Goal: Task Accomplishment & Management: Use online tool/utility

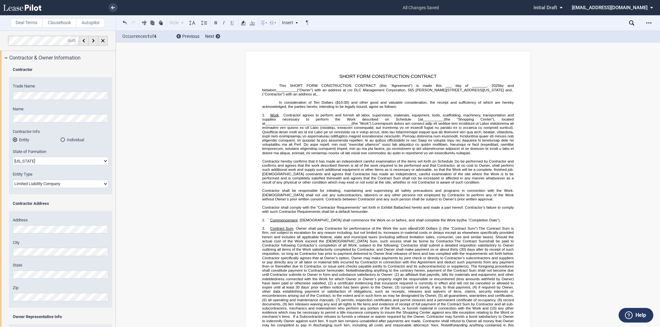
select select "[US_STATE]"
select select "Limited Liability Company"
select select "100 Upon Completion"
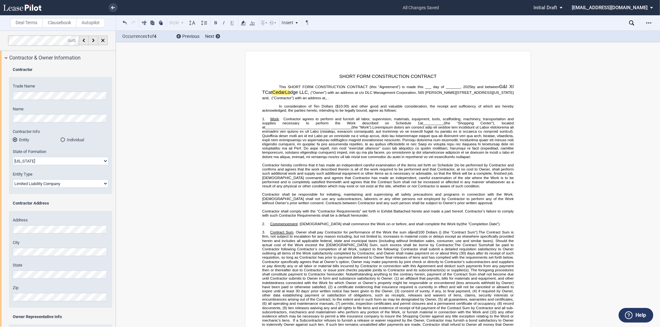
click at [273, 93] on span "Ced" at bounding box center [276, 92] width 9 height 5
click at [127, 21] on button at bounding box center [125, 23] width 8 height 8
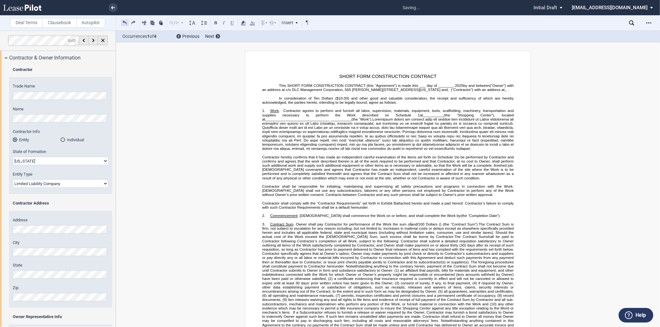
click at [127, 21] on button at bounding box center [125, 23] width 8 height 8
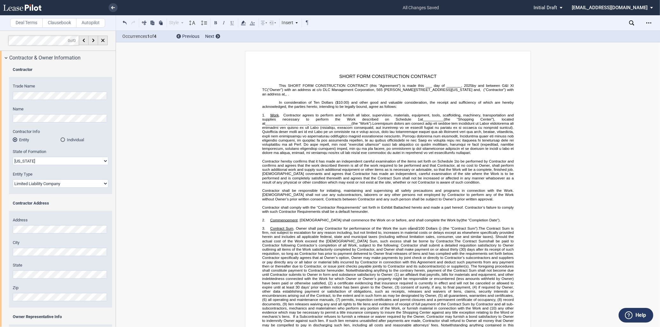
click at [403, 120] on span "(the “Shopping Center”), located at" at bounding box center [388, 121] width 252 height 8
click at [351, 125] on span "(the “Work”)." at bounding box center [361, 123] width 21 height 4
click at [398, 119] on span "at [GEOGRAPHIC_DATA] at [GEOGRAPHIC_DATA]" at bounding box center [416, 119] width 88 height 4
click at [321, 124] on span "(the “Work”)." at bounding box center [313, 123] width 21 height 4
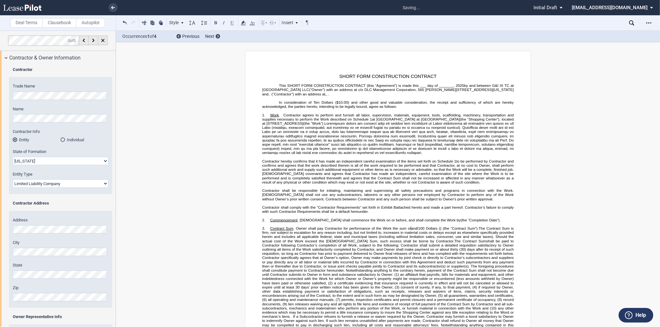
click at [412, 129] on span at bounding box center [388, 138] width 252 height 34
click at [423, 145] on span at bounding box center [388, 138] width 252 height 34
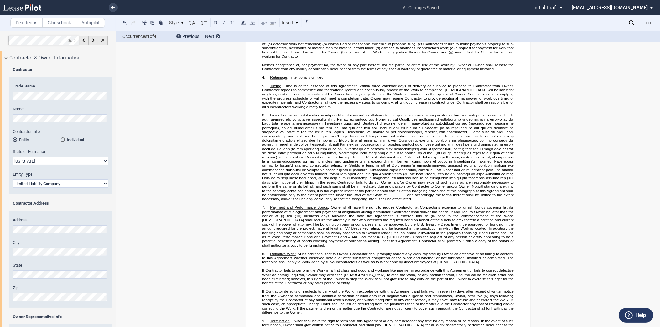
scroll to position [318, 0]
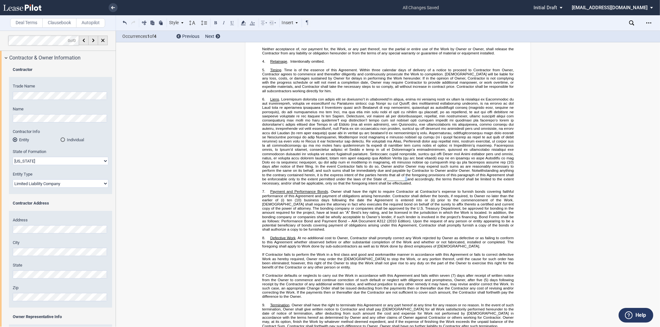
click at [386, 181] on span "__________" at bounding box center [396, 179] width 21 height 4
click at [282, 185] on span "and accordingly, the terms thereof shall be limited to the extent necessary, an…" at bounding box center [388, 181] width 252 height 8
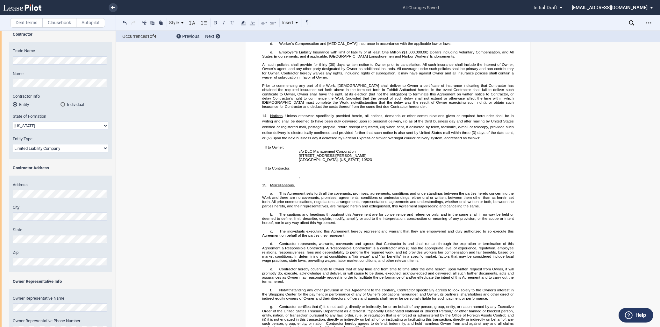
scroll to position [849, 0]
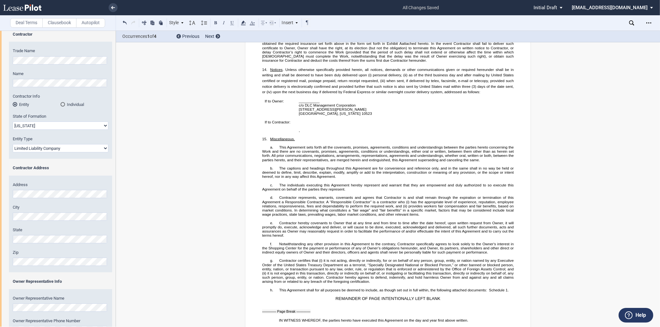
click at [317, 103] on span "__________" at bounding box center [309, 101] width 21 height 4
drag, startPoint x: 320, startPoint y: 121, endPoint x: 293, endPoint y: 123, distance: 26.5
click at [293, 120] on tr "If to Owner: __________ c/o DLC Management Corporation [STREET_ADDRESS][PERSON_…" at bounding box center [325, 109] width 126 height 21
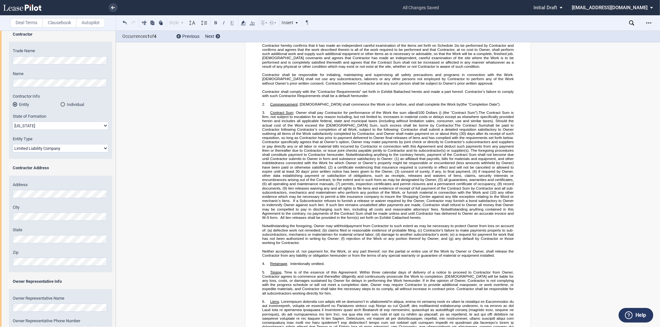
scroll to position [0, 0]
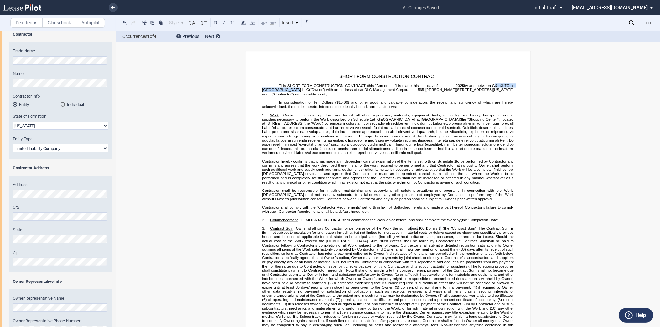
drag, startPoint x: 491, startPoint y: 85, endPoint x: 290, endPoint y: 91, distance: 201.3
click at [290, 91] on span "by and between G&I XI TC at [GEOGRAPHIC_DATA] LLC" at bounding box center [388, 87] width 252 height 8
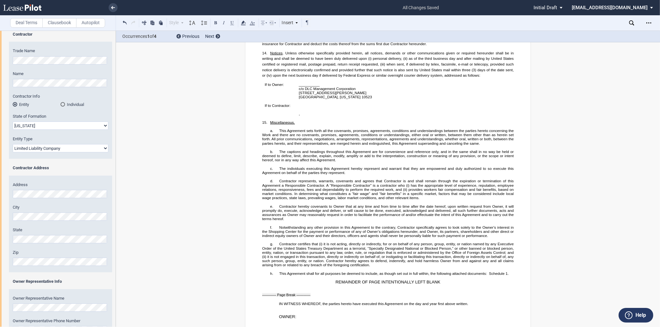
scroll to position [884, 0]
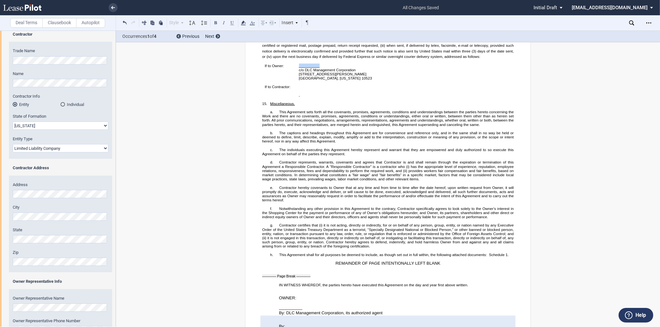
drag, startPoint x: 318, startPoint y: 87, endPoint x: 298, endPoint y: 86, distance: 20.7
click at [299, 68] on p "__________" at bounding box center [342, 66] width 87 height 4
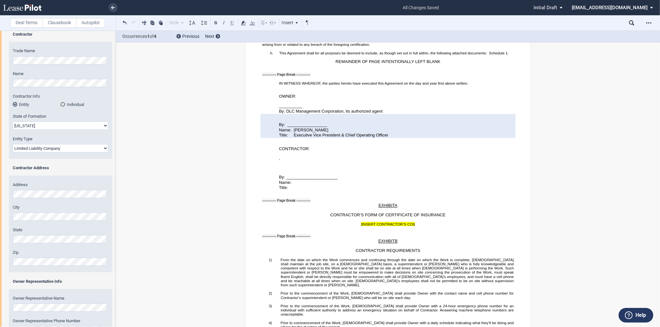
scroll to position [1096, 0]
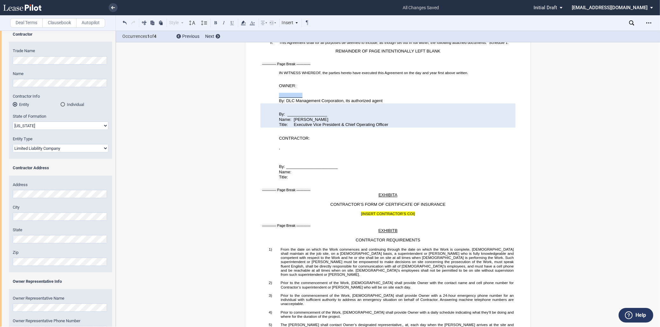
drag, startPoint x: 299, startPoint y: 119, endPoint x: 276, endPoint y: 118, distance: 22.6
click at [276, 118] on div "SHORT FORM CONSTRUCTION CONTRACT ﻿ This SHORT FORM CONSTRUCTION CONTRACT (this …" at bounding box center [387, 215] width 251 height 2474
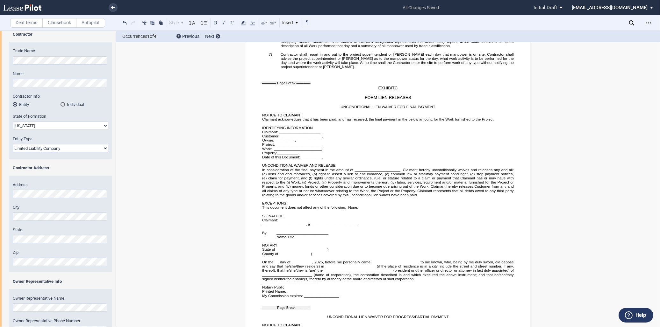
scroll to position [1379, 0]
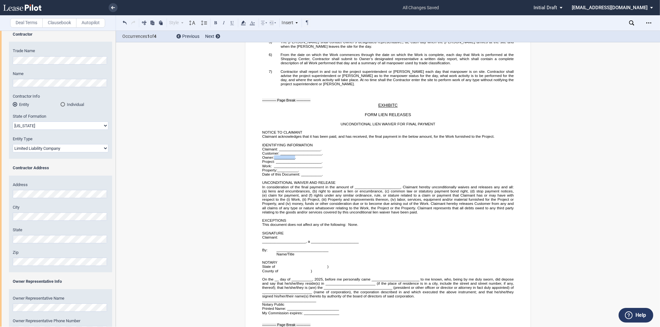
drag, startPoint x: 294, startPoint y: 170, endPoint x: 274, endPoint y: 171, distance: 20.1
click at [274, 160] on span "__________" at bounding box center [284, 158] width 21 height 4
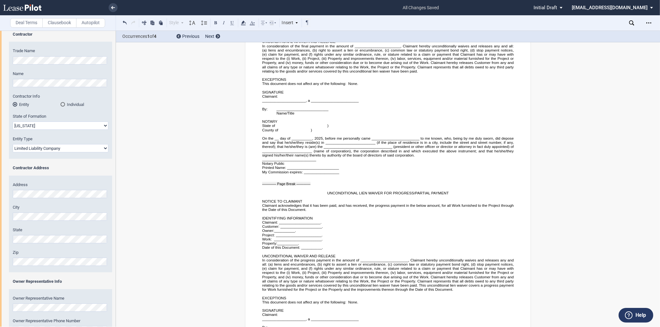
scroll to position [1556, 0]
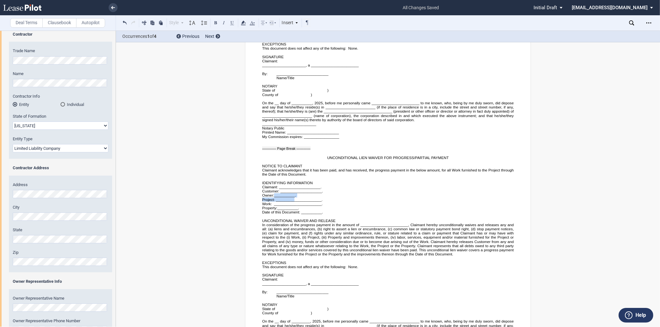
drag, startPoint x: 293, startPoint y: 214, endPoint x: 272, endPoint y: 211, distance: 21.2
drag, startPoint x: 272, startPoint y: 211, endPoint x: 278, endPoint y: 211, distance: 5.1
click at [275, 197] on span "__________" at bounding box center [284, 195] width 21 height 4
drag, startPoint x: 294, startPoint y: 212, endPoint x: 274, endPoint y: 212, distance: 20.4
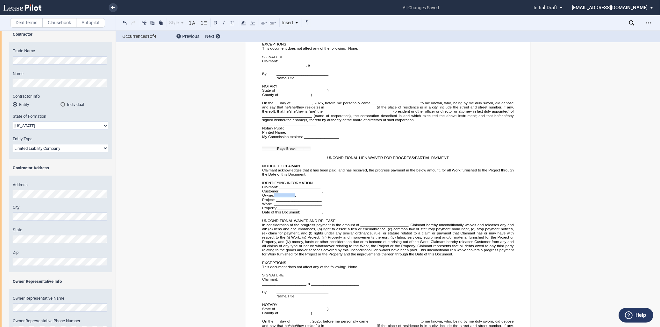
click at [274, 197] on span "Owner: __________ ." at bounding box center [279, 196] width 34 height 4
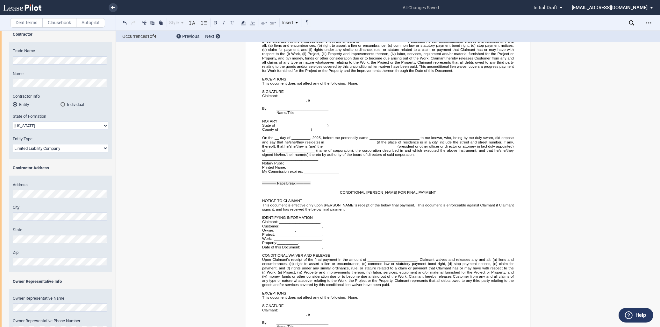
scroll to position [1804, 0]
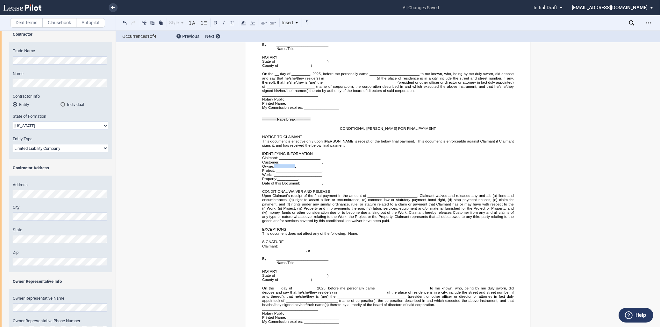
drag, startPoint x: 293, startPoint y: 188, endPoint x: 274, endPoint y: 188, distance: 19.4
click at [274, 168] on span "__________" at bounding box center [284, 166] width 21 height 4
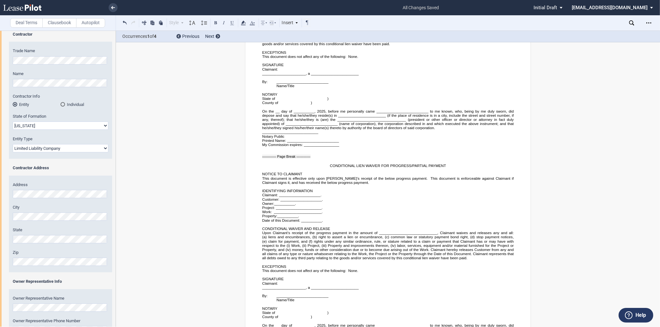
scroll to position [2016, 0]
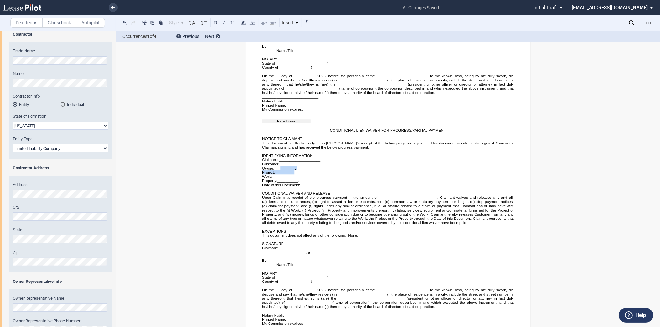
drag, startPoint x: 291, startPoint y: 195, endPoint x: 279, endPoint y: 195, distance: 12.1
drag, startPoint x: 279, startPoint y: 195, endPoint x: 283, endPoint y: 194, distance: 3.6
click at [282, 170] on span "__________" at bounding box center [284, 168] width 21 height 4
drag, startPoint x: 294, startPoint y: 194, endPoint x: 274, endPoint y: 194, distance: 19.4
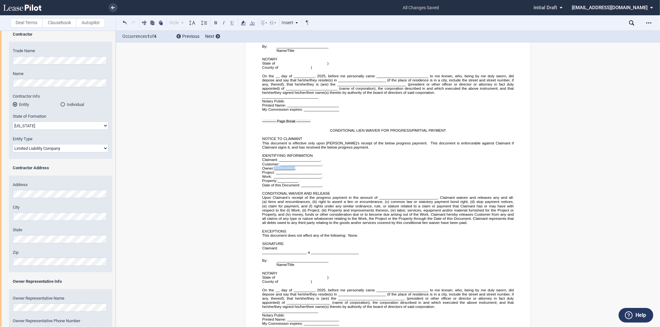
click at [274, 170] on span "__________" at bounding box center [284, 168] width 21 height 4
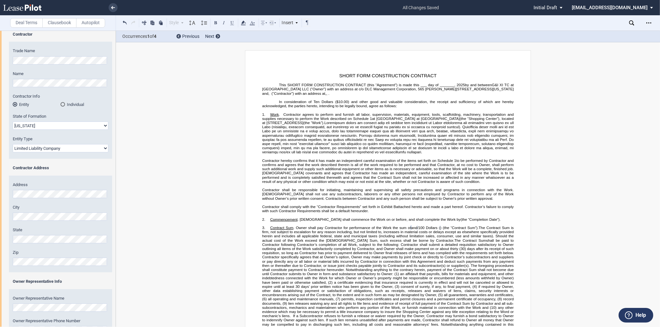
scroll to position [0, 0]
drag, startPoint x: 376, startPoint y: 120, endPoint x: 425, endPoint y: 121, distance: 49.0
click at [425, 121] on span "at [GEOGRAPHIC_DATA] at [GEOGRAPHIC_DATA]" at bounding box center [416, 119] width 88 height 4
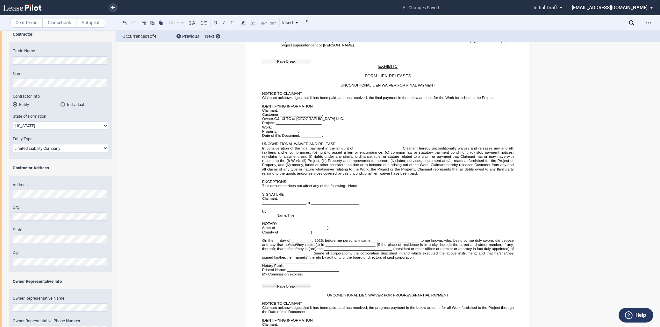
scroll to position [1415, 0]
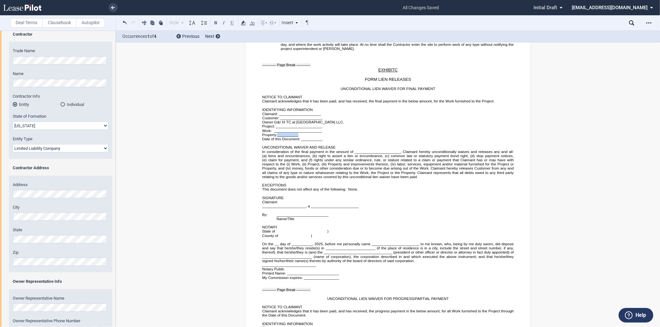
drag, startPoint x: 297, startPoint y: 148, endPoint x: 277, endPoint y: 149, distance: 20.1
click at [277, 137] on span "__________" at bounding box center [287, 135] width 21 height 4
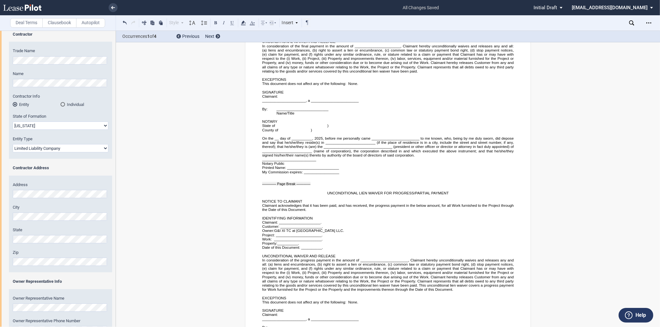
scroll to position [1556, 0]
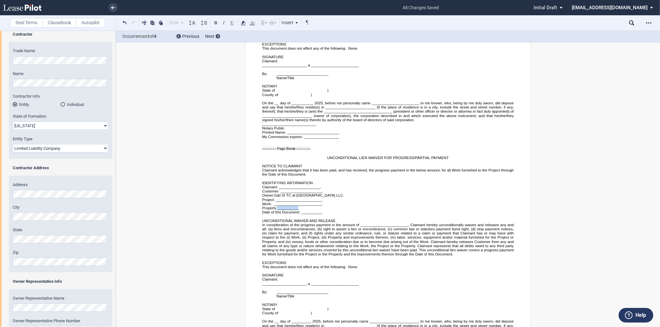
drag, startPoint x: 297, startPoint y: 225, endPoint x: 278, endPoint y: 224, distance: 19.4
click at [278, 210] on span "__________" at bounding box center [287, 208] width 21 height 4
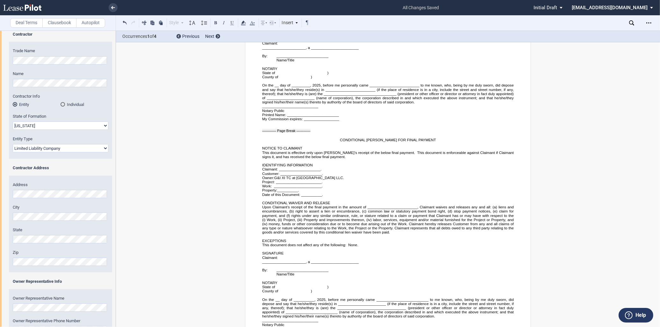
scroll to position [1804, 0]
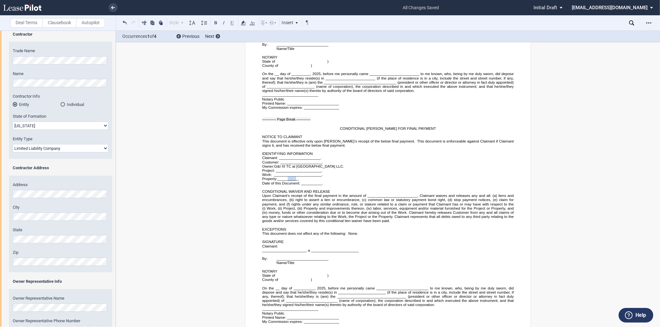
drag, startPoint x: 296, startPoint y: 201, endPoint x: 286, endPoint y: 199, distance: 9.7
click at [286, 181] on span "__________" at bounding box center [287, 179] width 21 height 4
click at [295, 181] on span "__________" at bounding box center [287, 179] width 21 height 4
click at [298, 181] on span "." at bounding box center [298, 179] width 1 height 4
drag, startPoint x: 297, startPoint y: 201, endPoint x: 276, endPoint y: 199, distance: 20.7
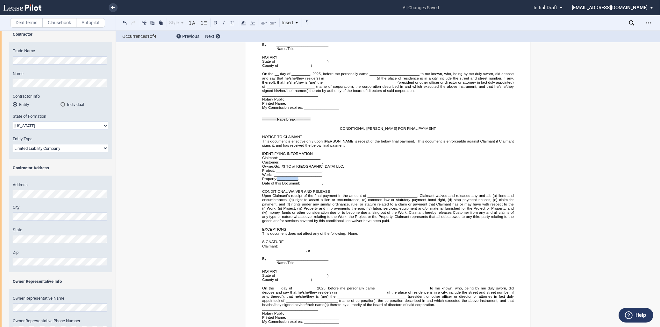
click at [277, 181] on span "__________" at bounding box center [287, 179] width 21 height 4
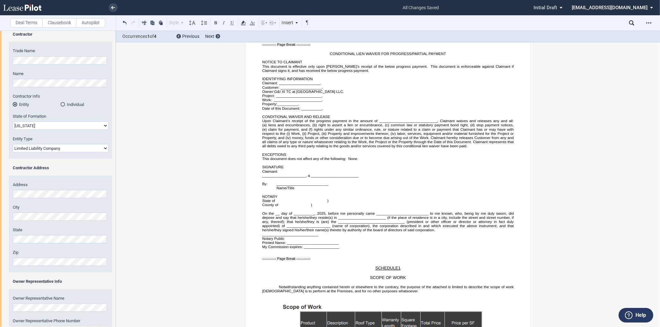
scroll to position [2087, 0]
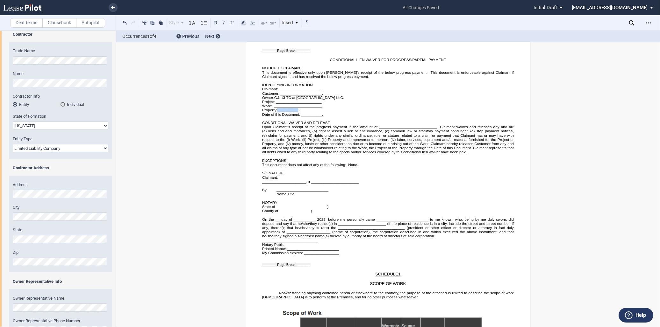
drag, startPoint x: 297, startPoint y: 137, endPoint x: 277, endPoint y: 134, distance: 20.0
click at [277, 112] on span "__________" at bounding box center [287, 110] width 21 height 4
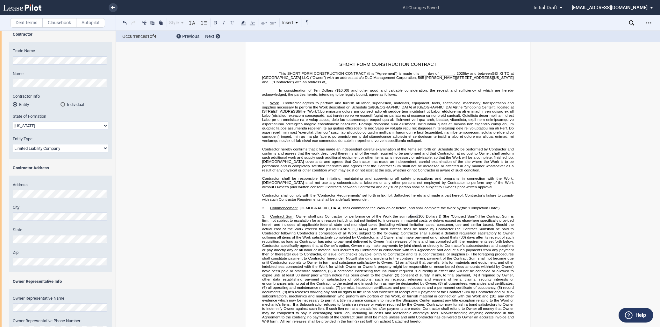
scroll to position [0, 0]
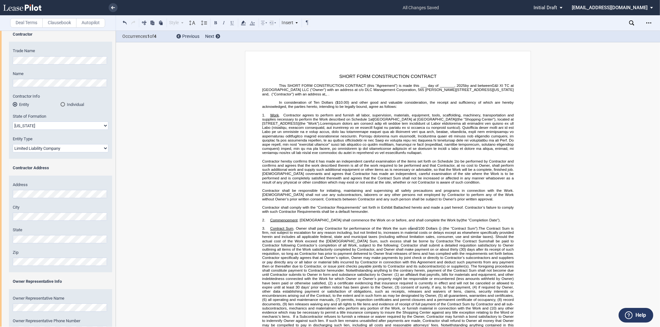
drag, startPoint x: 309, startPoint y: 124, endPoint x: 298, endPoint y: 124, distance: 11.1
click at [298, 124] on span "(the “Shopping Center”), located at [STREET_ADDRESS]" at bounding box center [388, 121] width 252 height 8
drag, startPoint x: 308, startPoint y: 124, endPoint x: 298, endPoint y: 123, distance: 9.9
click at [298, 123] on span "(the “Shopping Center”), located at [STREET_ADDRESS]" at bounding box center [388, 121] width 252 height 8
click at [306, 124] on span "(the “Shopping Center”), located at [STREET_ADDRESS]" at bounding box center [388, 121] width 252 height 8
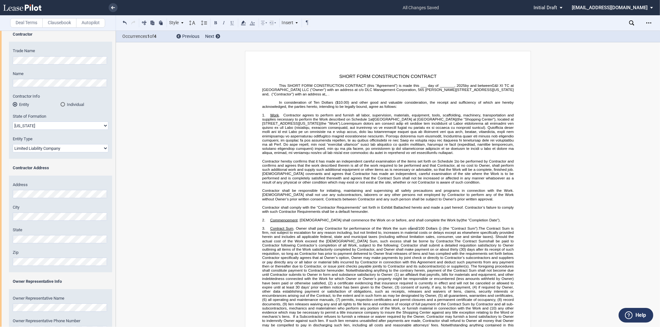
click at [316, 129] on span at bounding box center [388, 138] width 252 height 34
click at [333, 137] on span at bounding box center [388, 138] width 252 height 34
click at [392, 138] on span at bounding box center [388, 138] width 252 height 34
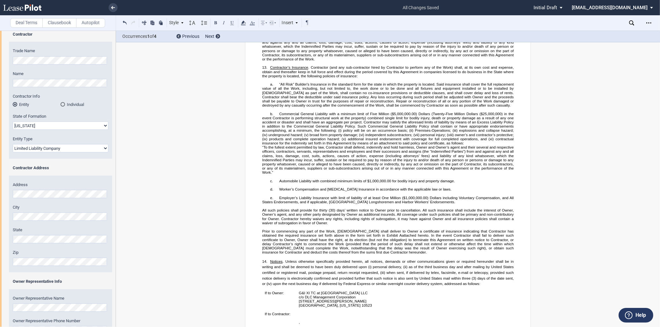
scroll to position [672, 0]
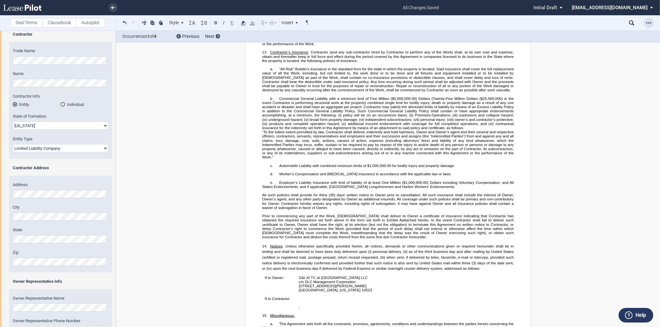
click at [646, 21] on icon "Open Lease options menu" at bounding box center [648, 22] width 5 height 5
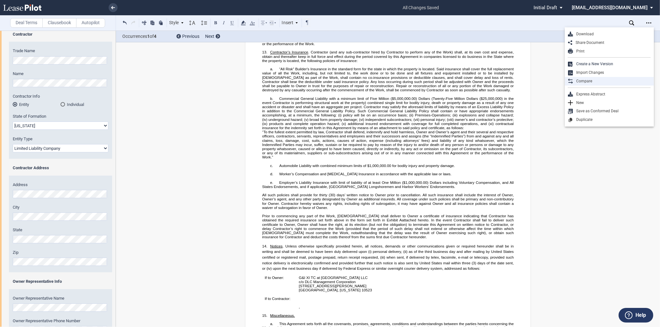
click at [599, 79] on div "Compare" at bounding box center [612, 81] width 78 height 5
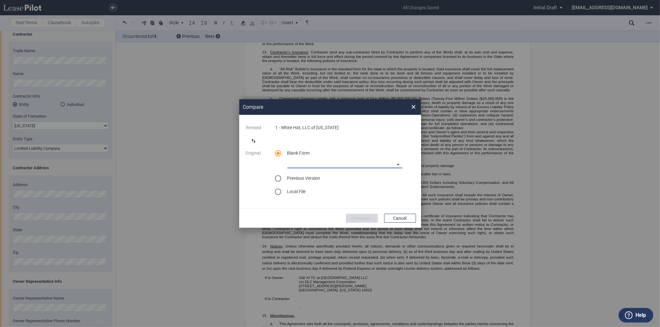
click at [351, 164] on md-select "90-10 Payment Blank Form (Construction Contract) [PHONE_NUMBER] Payment Blank F…" at bounding box center [344, 164] width 115 height 10
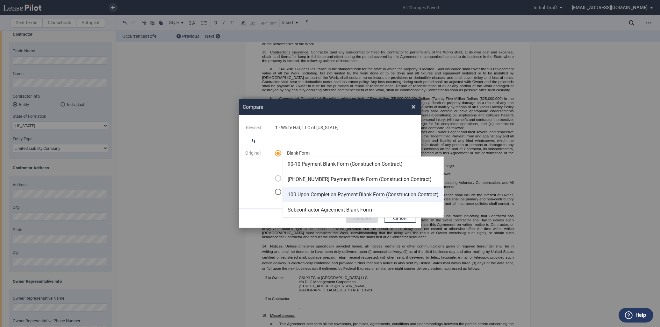
click at [319, 193] on div "100 Upon Completion Payment Blank Form (Construction Contract)" at bounding box center [362, 194] width 151 height 7
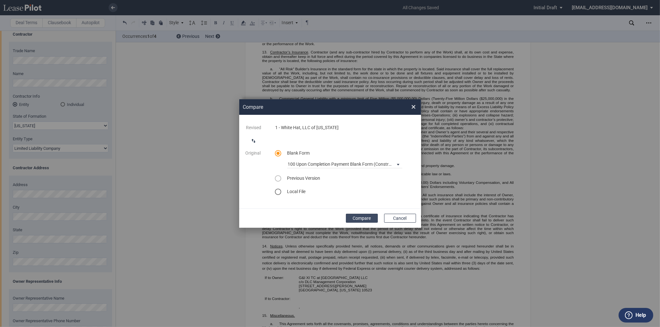
click at [369, 217] on button "Compare" at bounding box center [362, 218] width 32 height 9
click at [360, 215] on button "Compare" at bounding box center [362, 218] width 32 height 9
click at [416, 107] on div "Compare × ..." at bounding box center [330, 163] width 182 height 128
click at [405, 220] on button "Cancel" at bounding box center [400, 218] width 32 height 9
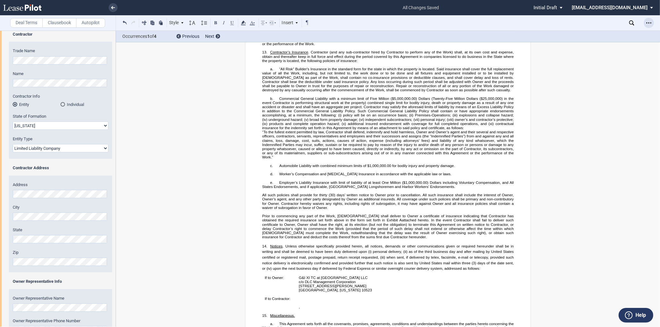
click at [650, 24] on icon "Open Lease options menu" at bounding box center [648, 22] width 5 height 5
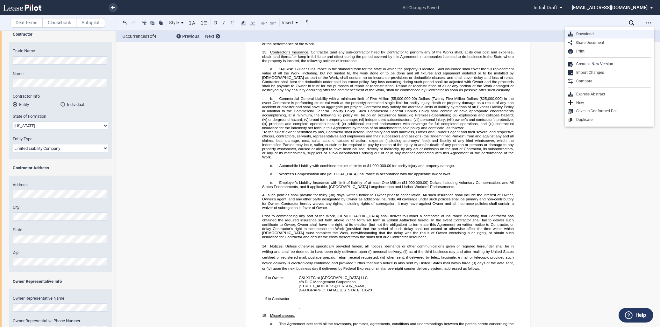
click at [589, 32] on div "Download" at bounding box center [612, 34] width 78 height 5
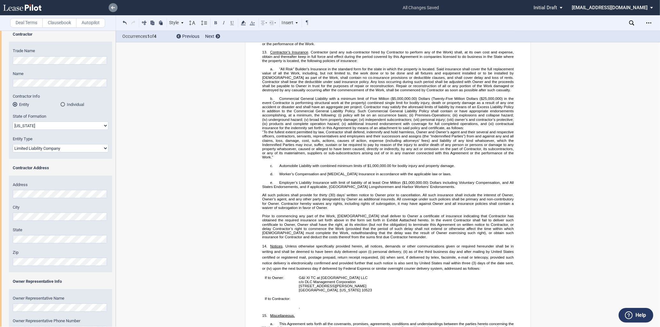
click at [110, 6] on link at bounding box center [113, 7] width 9 height 9
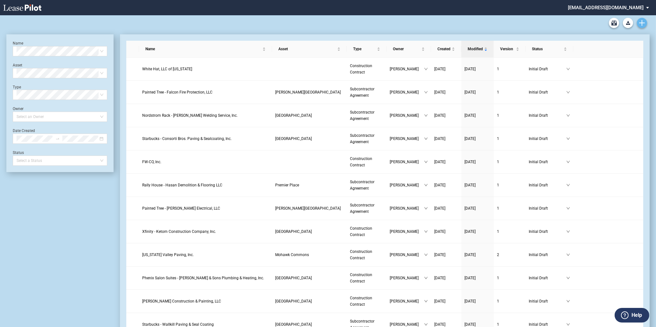
click at [642, 20] on icon "Create new document" at bounding box center [642, 23] width 6 height 6
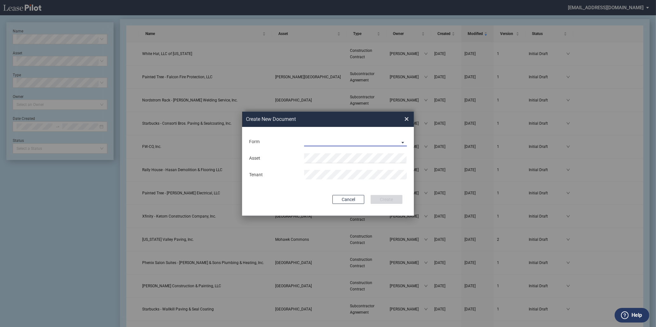
click at [333, 140] on md-select "Construction Contract Subcontractor Agreement" at bounding box center [355, 142] width 103 height 10
click at [338, 142] on div "Construction Contract" at bounding box center [329, 142] width 49 height 7
click at [380, 196] on button "Create" at bounding box center [387, 199] width 32 height 9
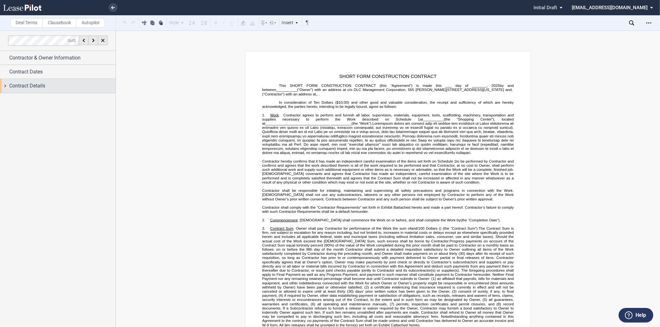
click at [37, 88] on span "Contract Details" at bounding box center [27, 86] width 36 height 8
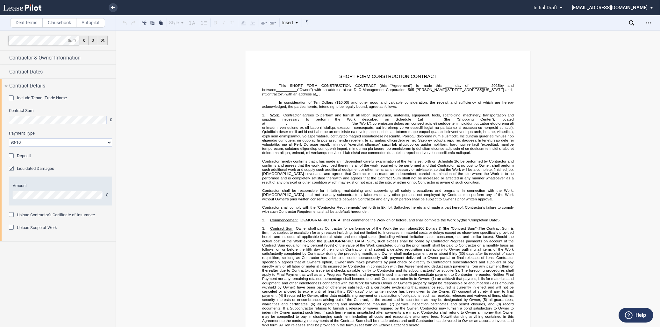
click at [47, 139] on select "90-10 30-30-30-10 100 Upon Completion" at bounding box center [60, 142] width 103 height 8
select select "100 Upon Completion"
click at [9, 138] on select "90-10 30-30-30-10 100 Upon Completion" at bounding box center [60, 142] width 103 height 8
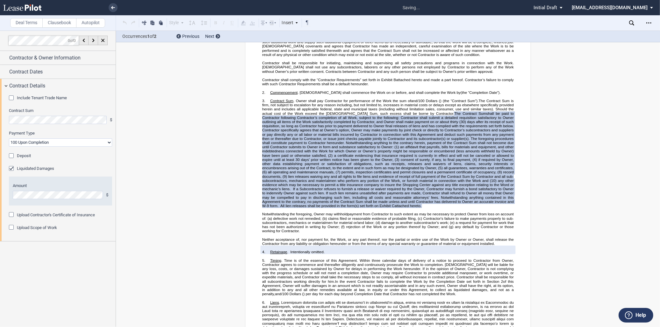
scroll to position [132, 0]
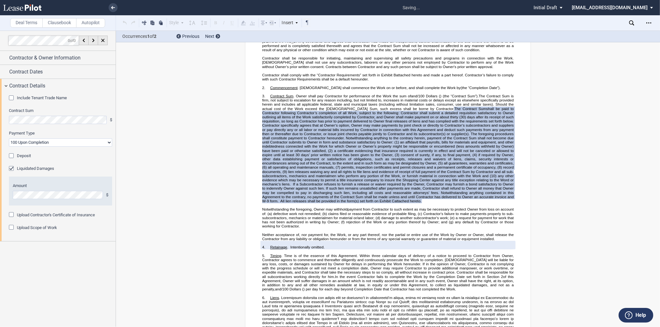
click at [80, 150] on div "Include Tenant Trade Name Tenant Trade Name Contract Sum $ Payment Type 90-10 3…" at bounding box center [58, 167] width 116 height 149
click at [9, 169] on div "Liquidated Damages" at bounding box center [12, 169] width 6 height 6
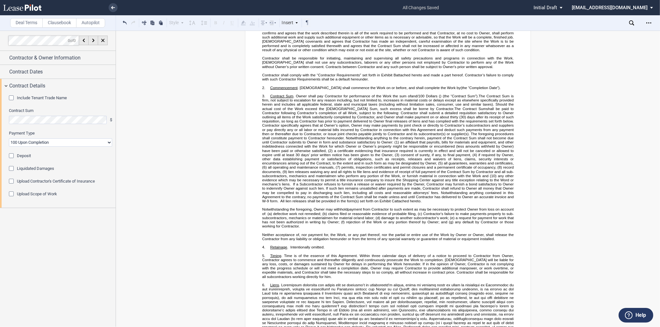
click at [11, 169] on div "Liquidated Damages" at bounding box center [12, 169] width 6 height 6
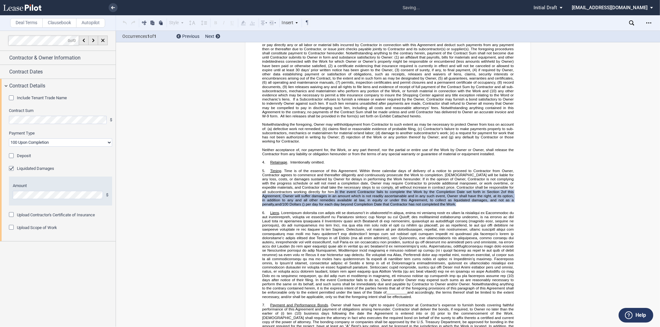
scroll to position [266, 0]
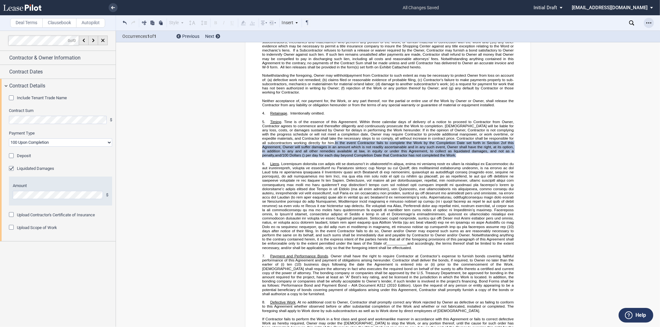
click at [646, 23] on icon "Open Lease options menu" at bounding box center [648, 22] width 5 height 5
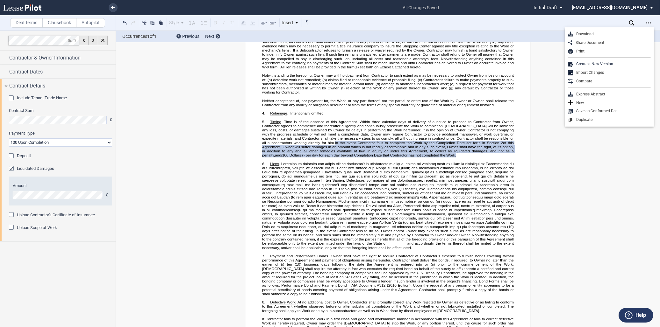
click at [580, 32] on div "Download" at bounding box center [612, 34] width 78 height 5
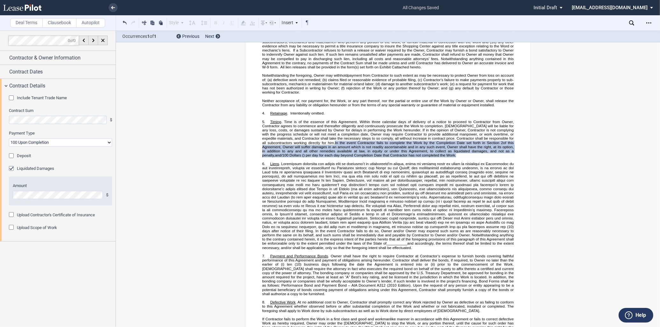
click at [8, 260] on div at bounding box center [58, 179] width 116 height 296
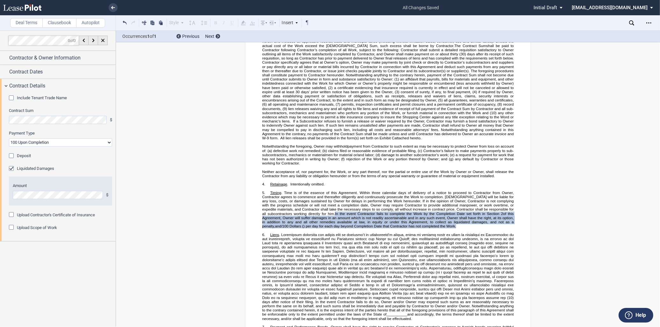
scroll to position [90, 0]
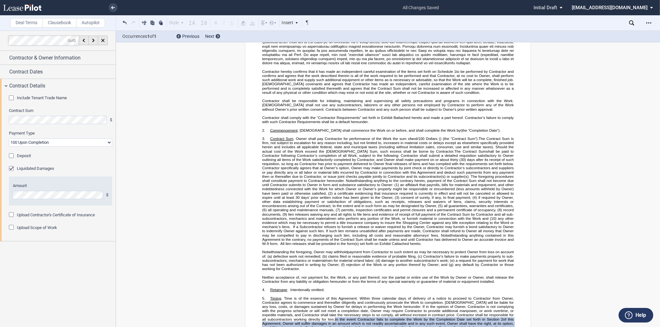
click at [120, 23] on div "Style Normal 8pt 9pt 10pt 10.5pt 11pt 12pt 14pt 16pt Normal 1 1.15 1.5 2 3 No C…" at bounding box center [331, 22] width 431 height 15
click at [124, 23] on button at bounding box center [125, 23] width 8 height 8
click at [123, 22] on button at bounding box center [125, 23] width 8 height 8
